Goal: Task Accomplishment & Management: Use online tool/utility

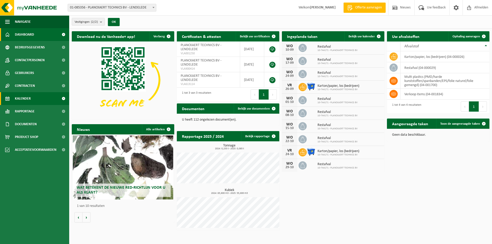
click at [20, 99] on span "Kalender" at bounding box center [23, 98] width 16 height 13
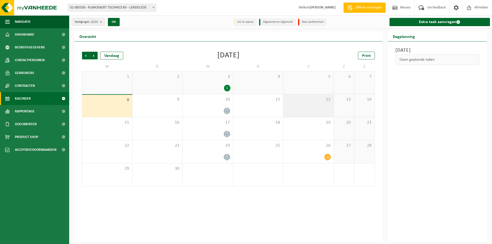
click at [316, 107] on div "12" at bounding box center [309, 105] width 50 height 23
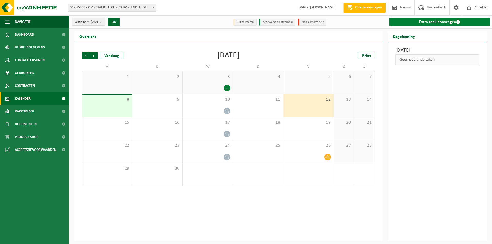
click at [430, 21] on link "Extra taak aanvragen" at bounding box center [440, 22] width 101 height 8
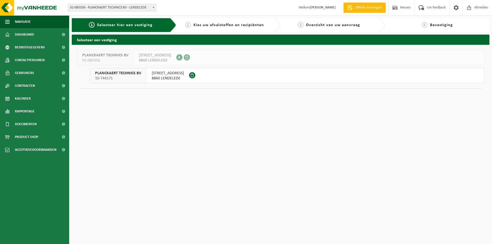
click at [127, 72] on span "PLANCKAERT TECHNICS BV" at bounding box center [118, 73] width 46 height 5
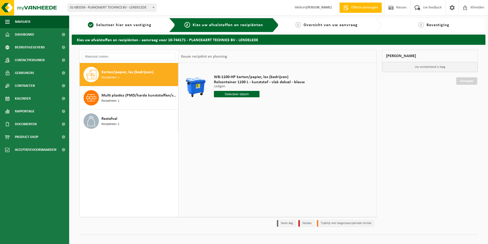
click at [228, 93] on input "text" at bounding box center [237, 94] width 46 height 6
click at [256, 133] on div "12" at bounding box center [254, 131] width 9 height 8
type input "Van 2025-09-12"
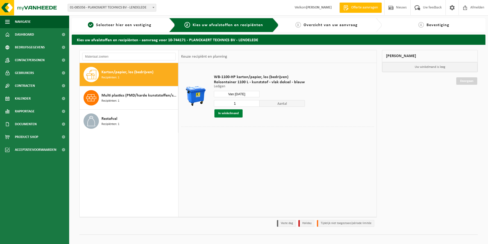
click at [228, 112] on button "In winkelmand" at bounding box center [229, 113] width 28 height 8
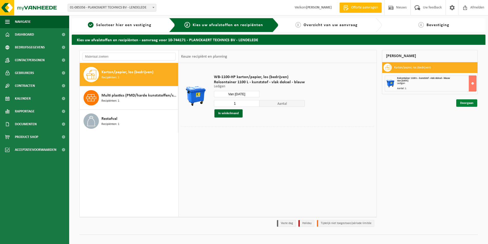
click at [466, 103] on link "Doorgaan" at bounding box center [467, 102] width 21 height 7
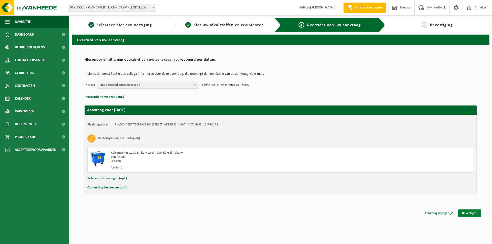
click at [465, 212] on link "Bevestigen" at bounding box center [469, 213] width 23 height 7
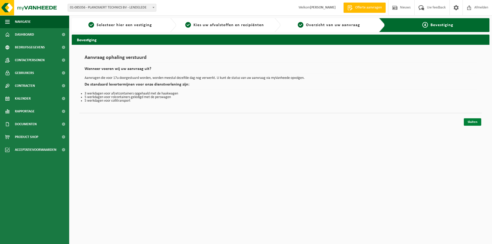
click at [476, 123] on link "Sluiten" at bounding box center [472, 121] width 17 height 7
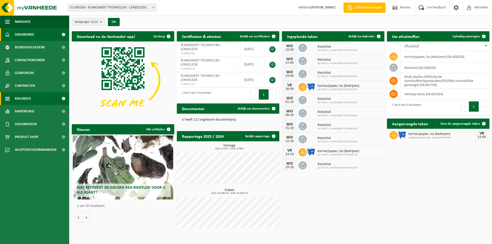
click at [29, 99] on span "Kalender" at bounding box center [23, 98] width 16 height 13
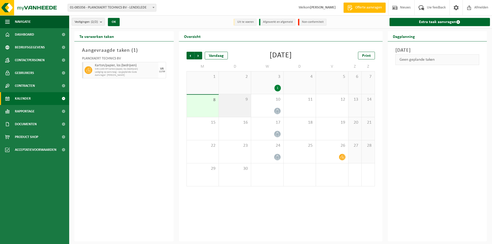
click at [234, 104] on div "9" at bounding box center [235, 105] width 32 height 23
click at [197, 109] on div "8" at bounding box center [203, 106] width 32 height 22
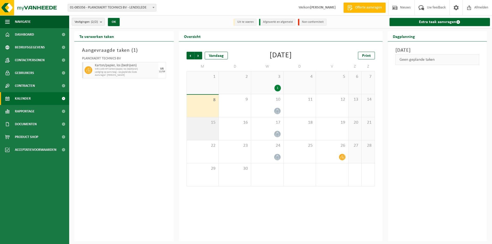
click at [202, 125] on span "15" at bounding box center [202, 123] width 27 height 6
